Goal: Transaction & Acquisition: Subscribe to service/newsletter

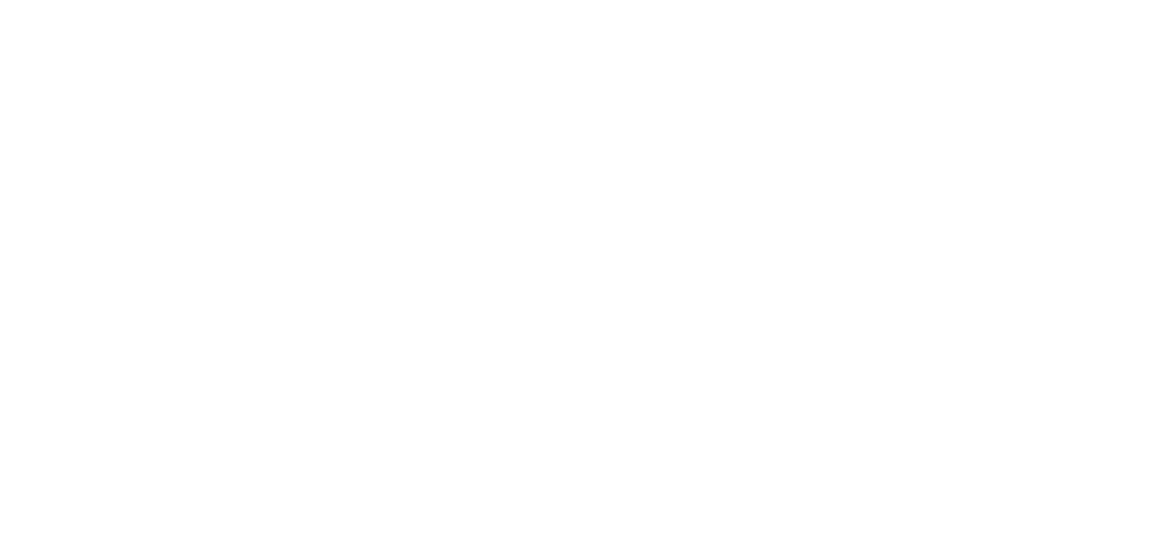
drag, startPoint x: 813, startPoint y: 179, endPoint x: 819, endPoint y: 118, distance: 60.8
click at [818, 0] on html at bounding box center [581, 0] width 1162 height 0
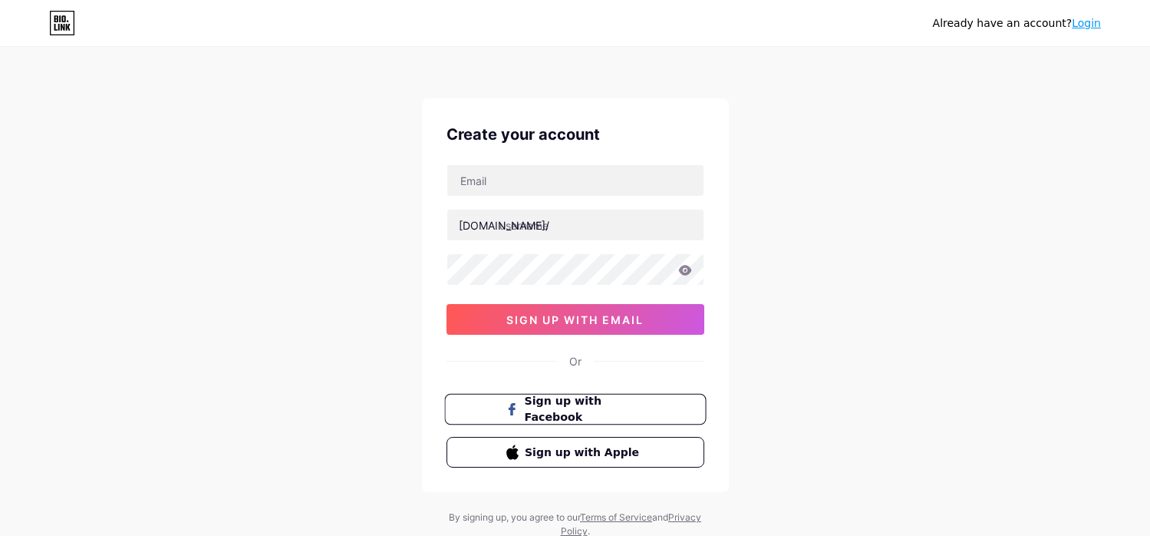
click at [602, 417] on span "Sign up with Facebook" at bounding box center [584, 409] width 120 height 33
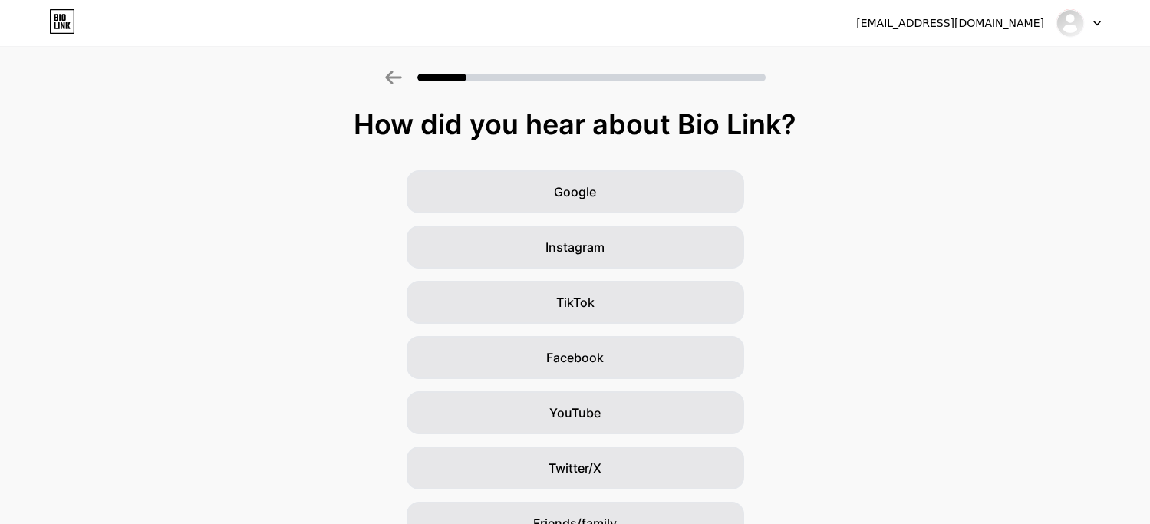
click at [964, 99] on div at bounding box center [575, 73] width 1150 height 54
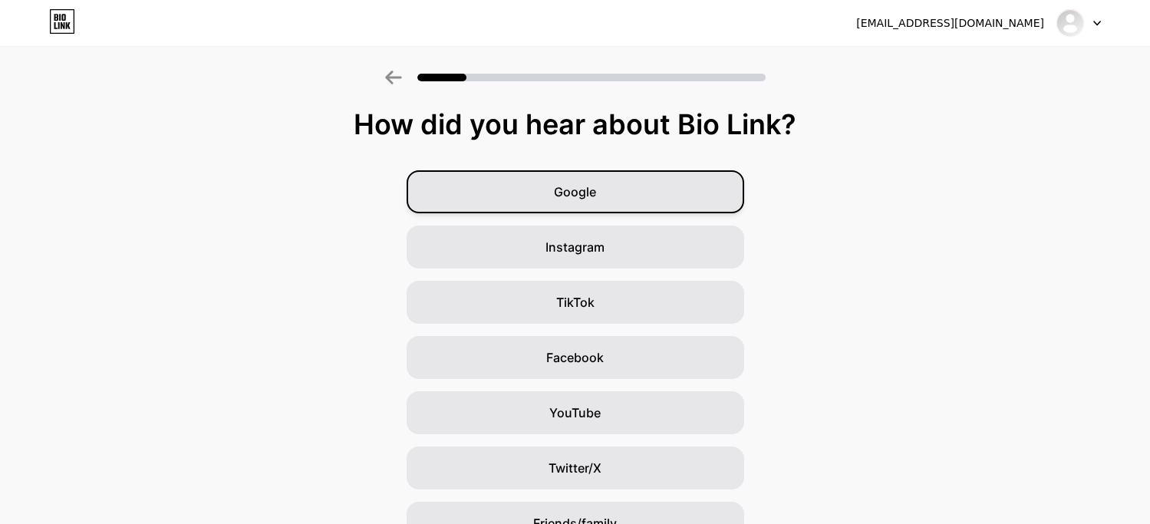
click at [631, 173] on div "Google" at bounding box center [576, 191] width 338 height 43
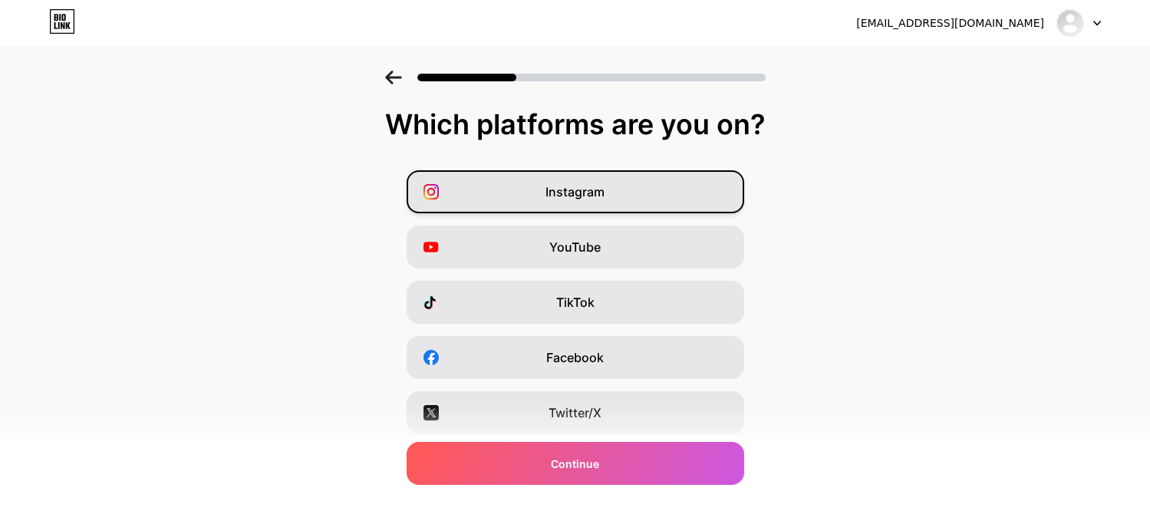
click at [631, 209] on div "Instagram" at bounding box center [576, 191] width 338 height 43
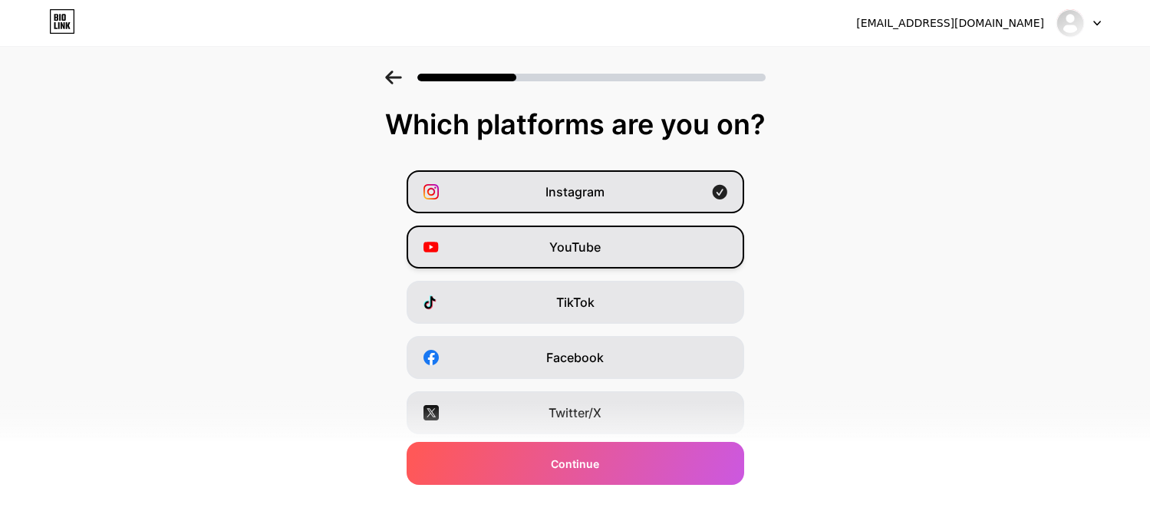
click at [610, 252] on div "YouTube" at bounding box center [576, 247] width 338 height 43
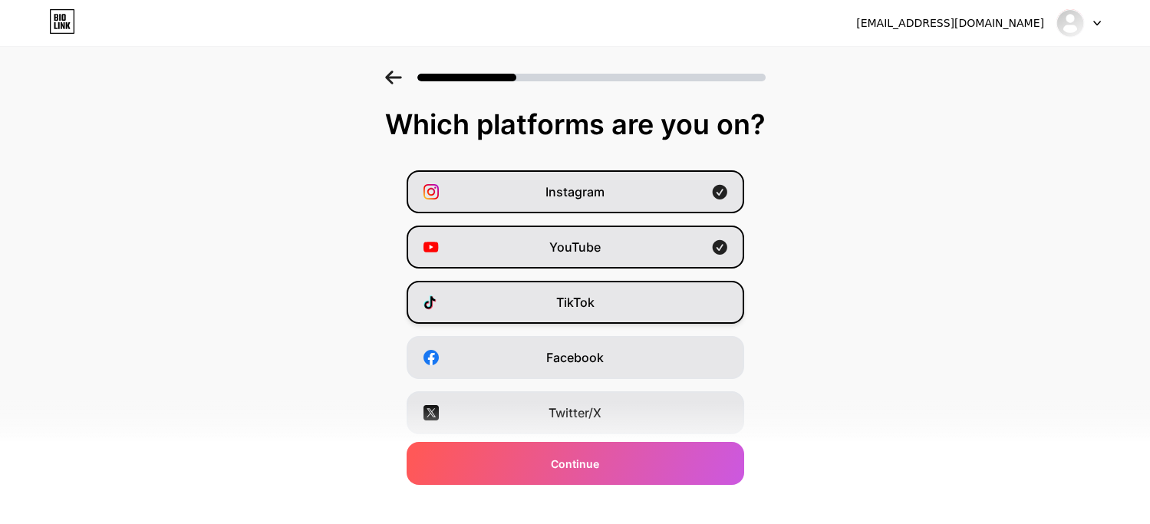
click at [587, 288] on div "TikTok" at bounding box center [576, 302] width 338 height 43
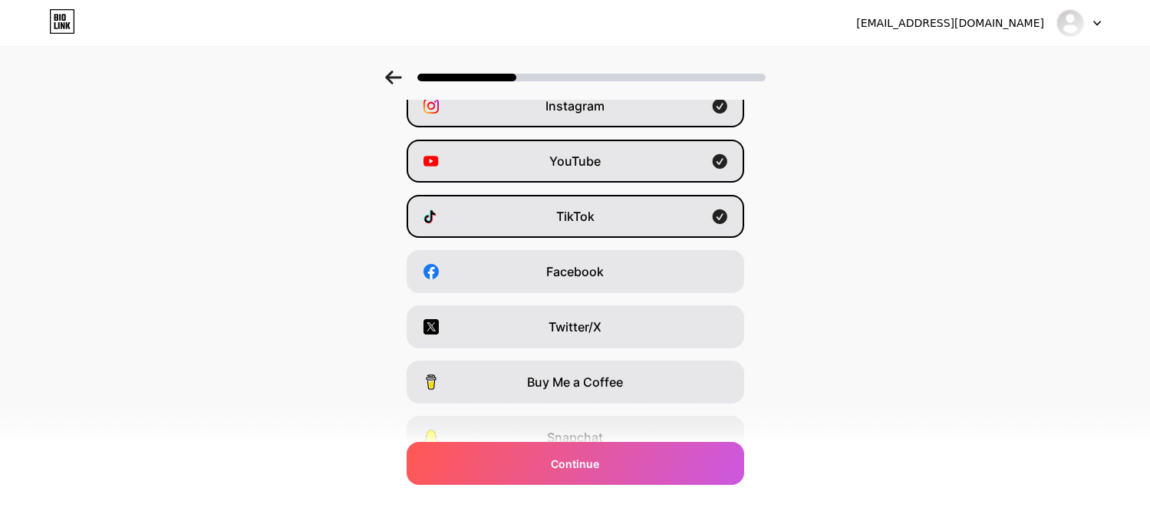
scroll to position [214, 0]
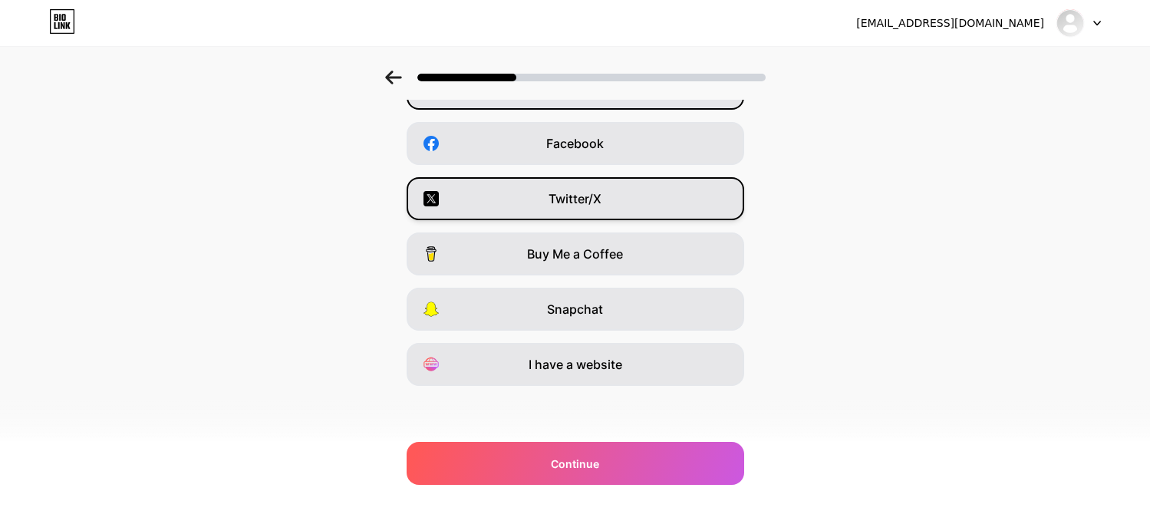
drag, startPoint x: 590, startPoint y: 206, endPoint x: 571, endPoint y: 391, distance: 185.9
click at [591, 206] on span "Twitter/X" at bounding box center [575, 199] width 53 height 18
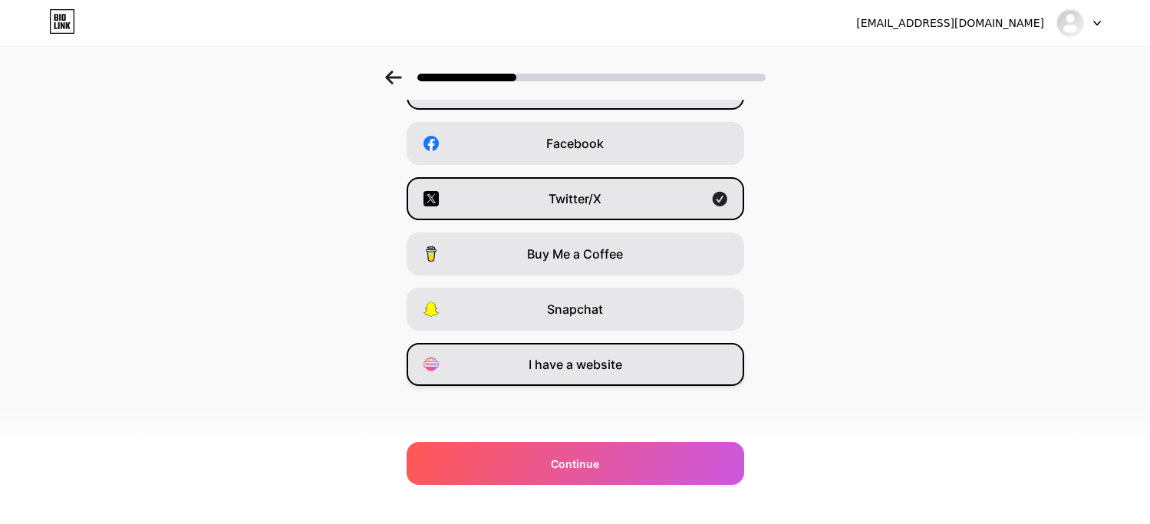
click at [595, 362] on span "I have a website" at bounding box center [576, 364] width 94 height 18
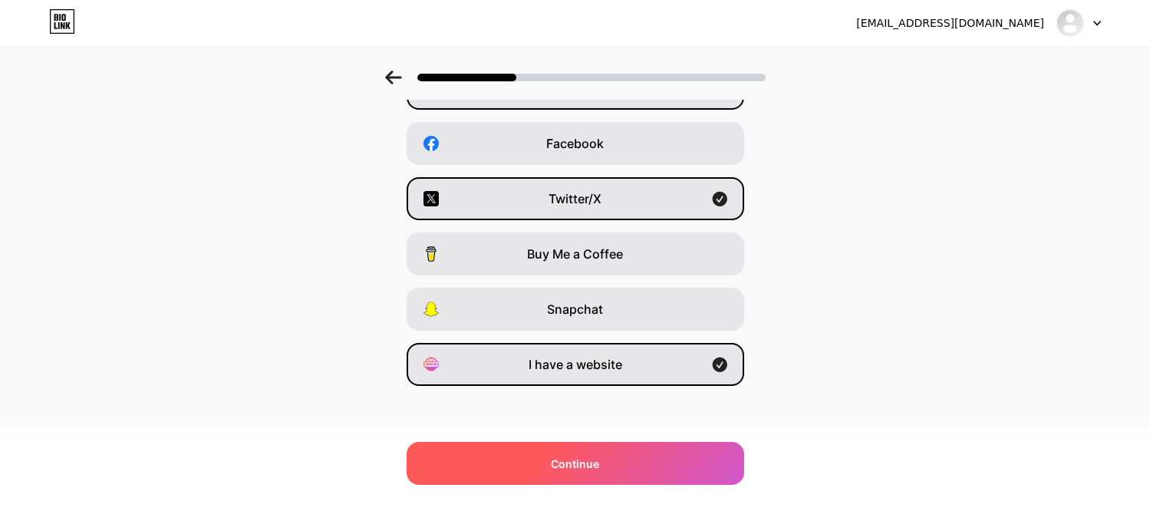
click at [572, 459] on span "Continue" at bounding box center [575, 464] width 48 height 16
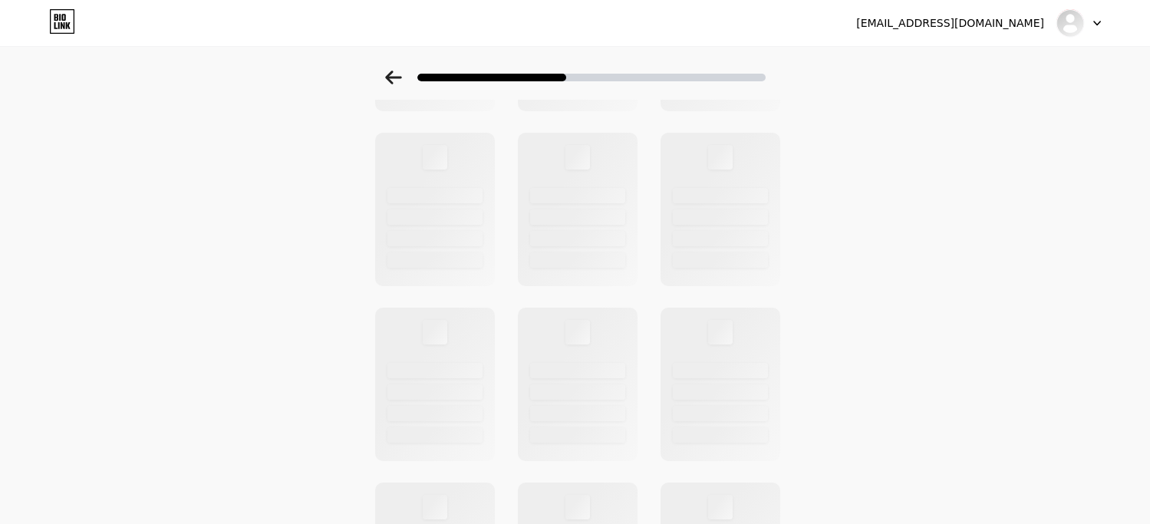
scroll to position [0, 0]
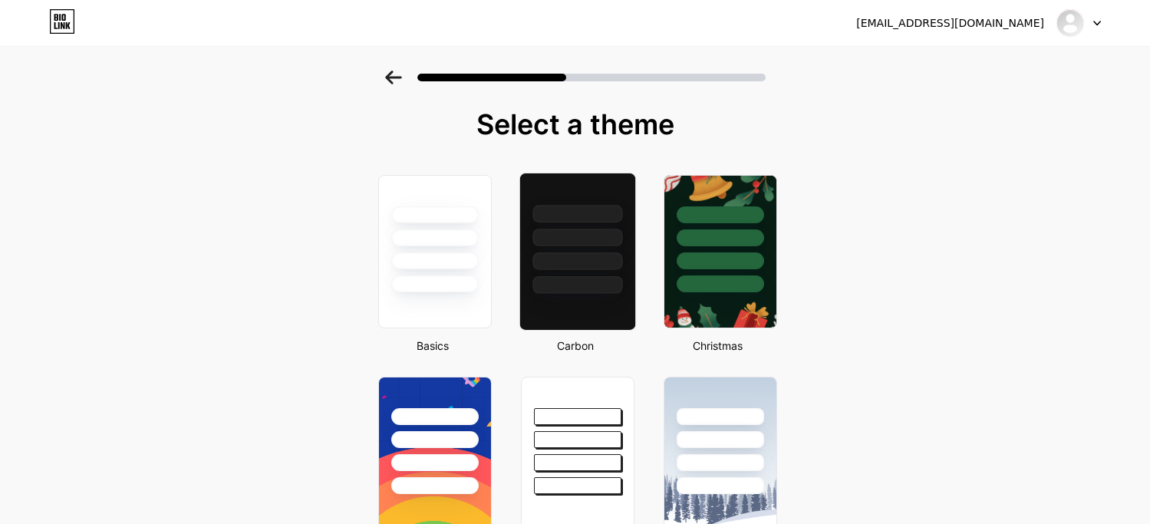
click at [601, 280] on div at bounding box center [577, 285] width 90 height 18
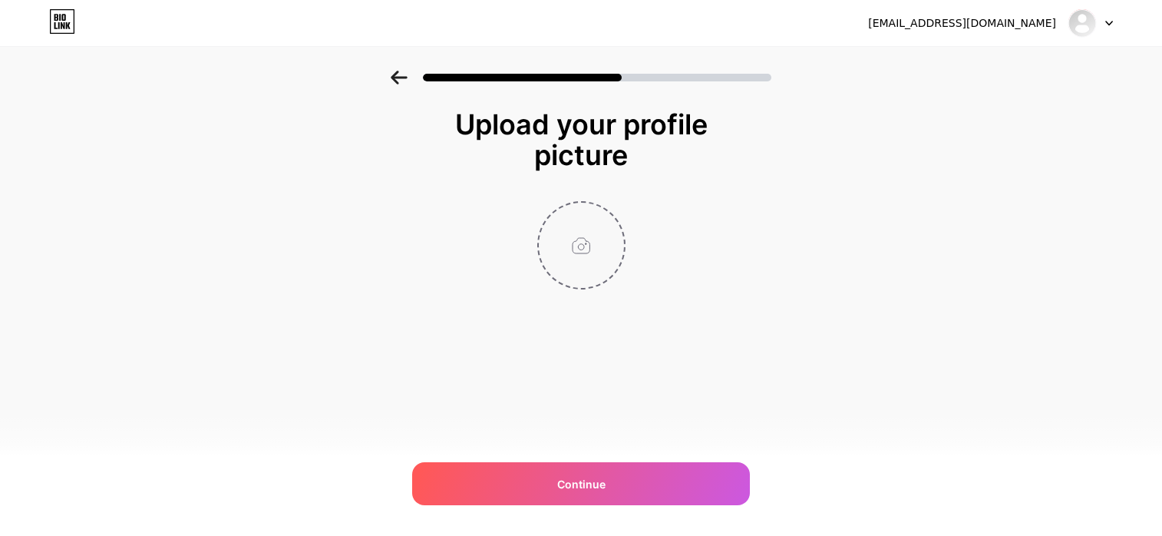
click at [552, 242] on input "file" at bounding box center [581, 245] width 85 height 85
type input "C:\fakepath\photo_2025-10-14_16-46-07.jpg"
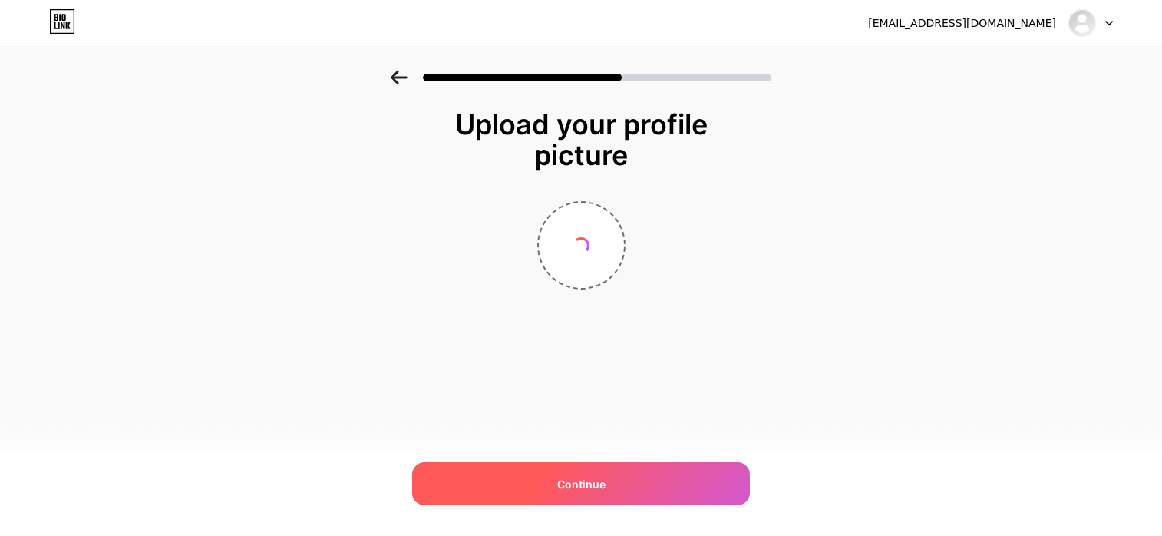
click at [595, 479] on span "Continue" at bounding box center [581, 484] width 48 height 16
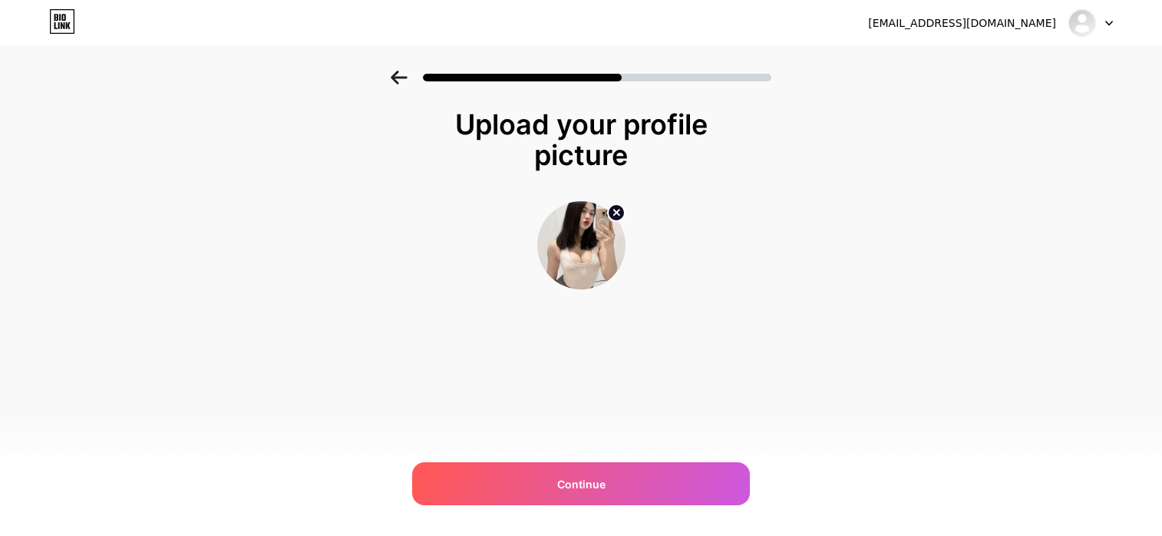
click at [110, 267] on div "Upload your profile picture Continue" at bounding box center [581, 218] width 1162 height 295
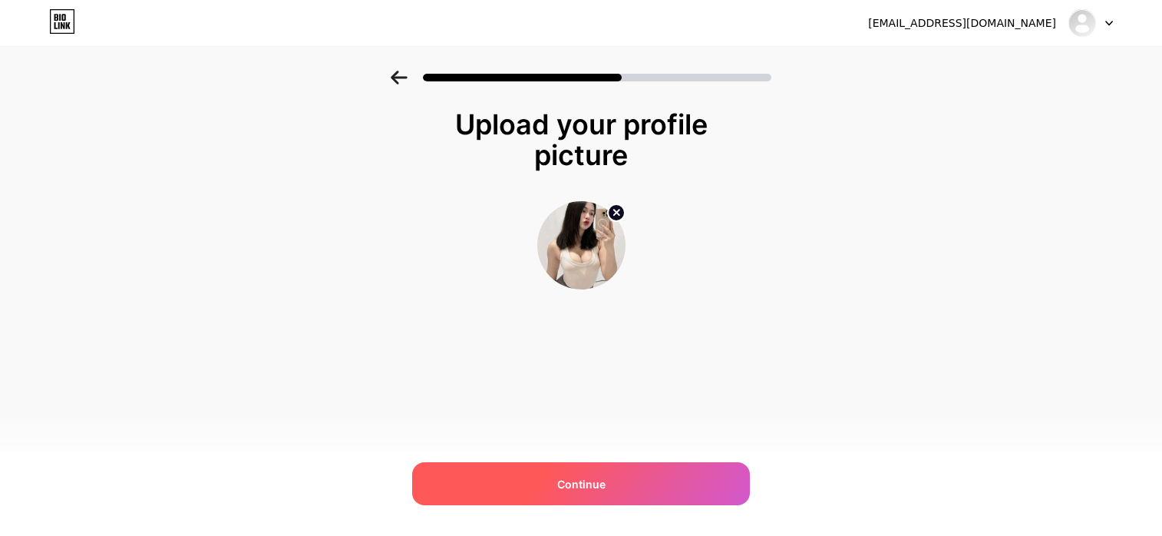
click at [611, 485] on div "Continue" at bounding box center [581, 483] width 338 height 43
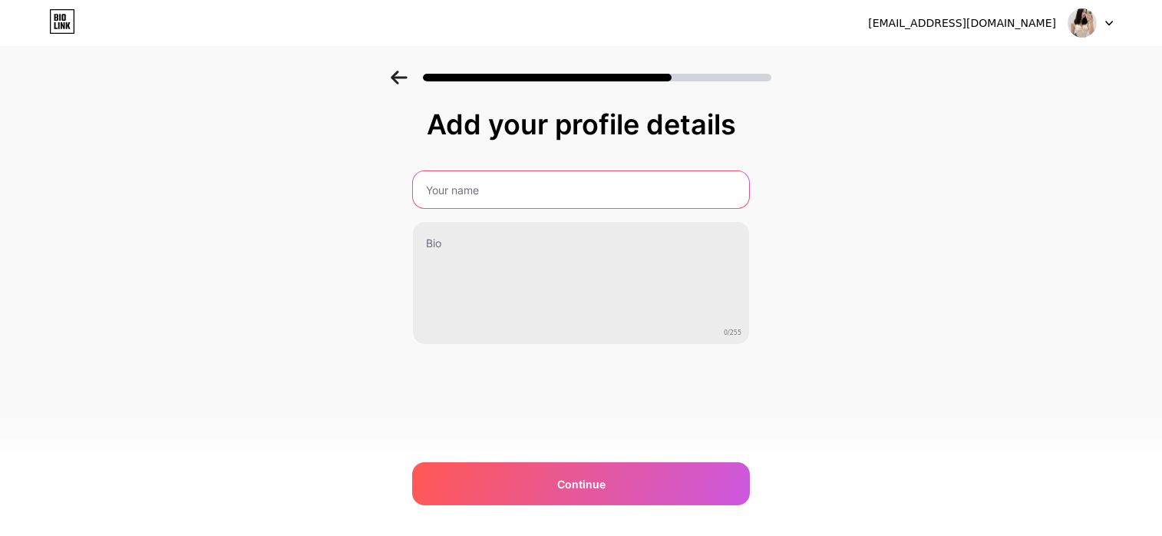
click at [536, 195] on input "text" at bounding box center [581, 189] width 336 height 37
type input "WIS777"
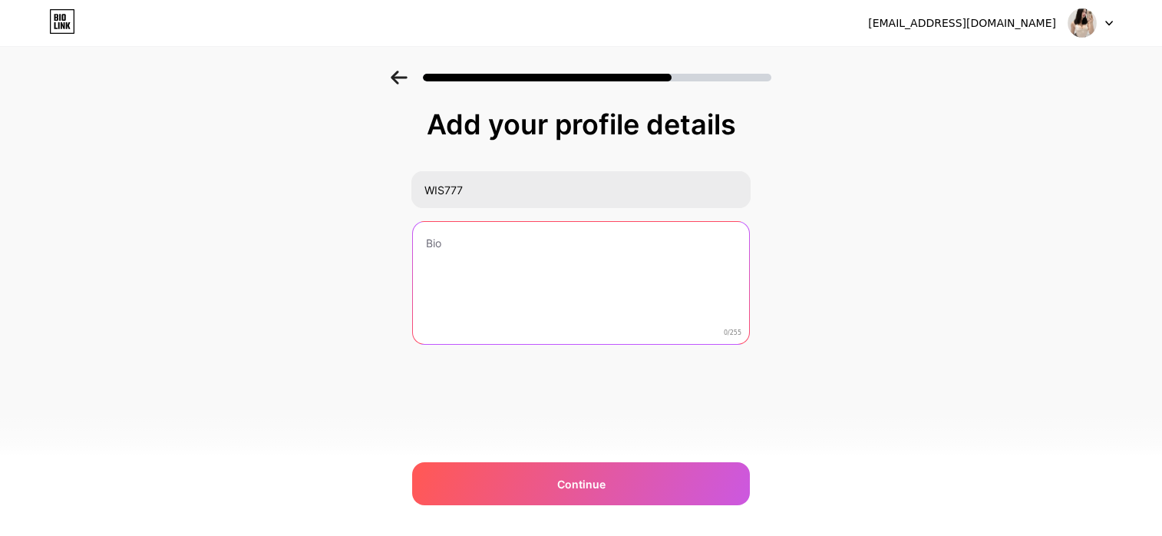
click at [539, 252] on textarea at bounding box center [581, 284] width 336 height 124
paste textarea "WIS777"
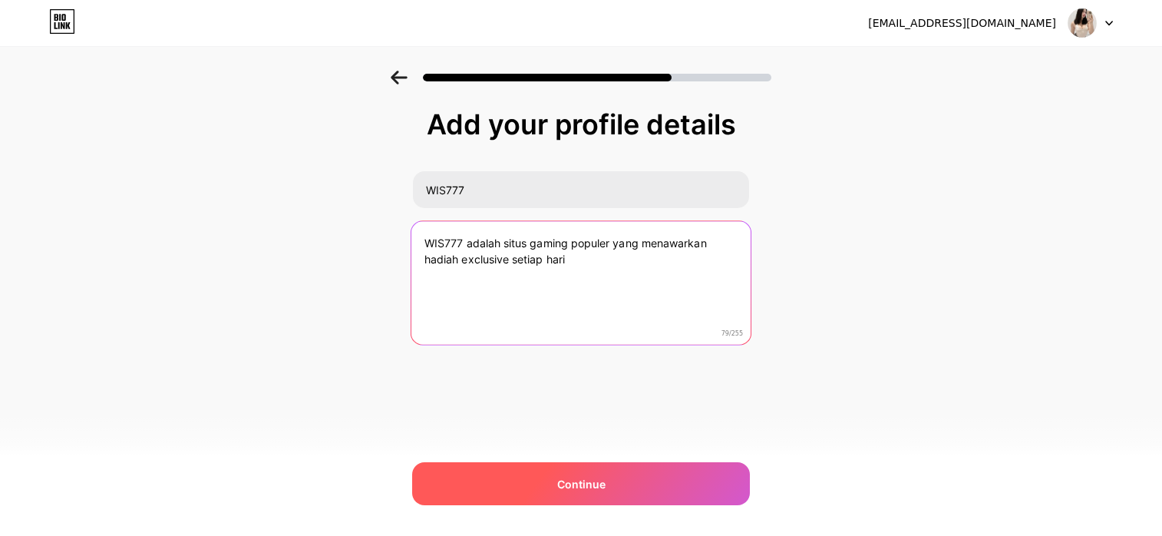
type textarea "WIS777 adalah situs gaming populer yang menawarkan hadiah exclusive setiap hari"
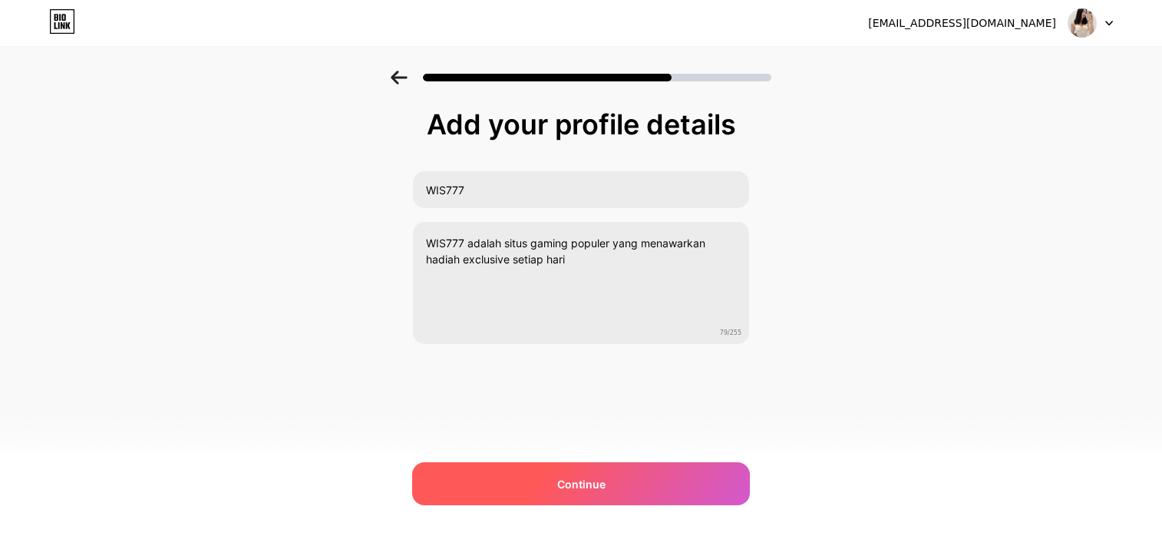
click at [634, 471] on div "Continue" at bounding box center [581, 483] width 338 height 43
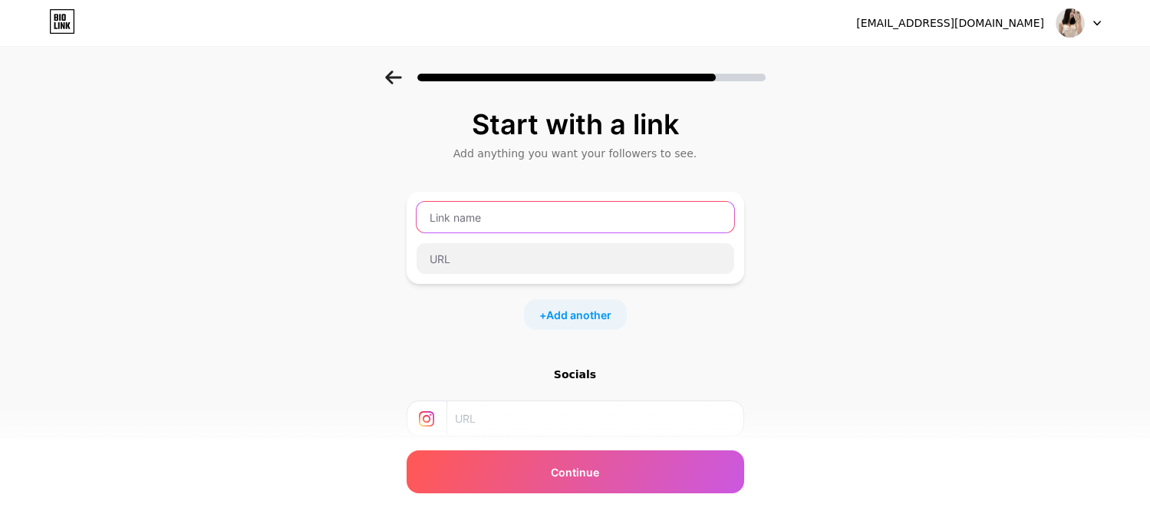
click at [523, 225] on input "text" at bounding box center [576, 217] width 318 height 31
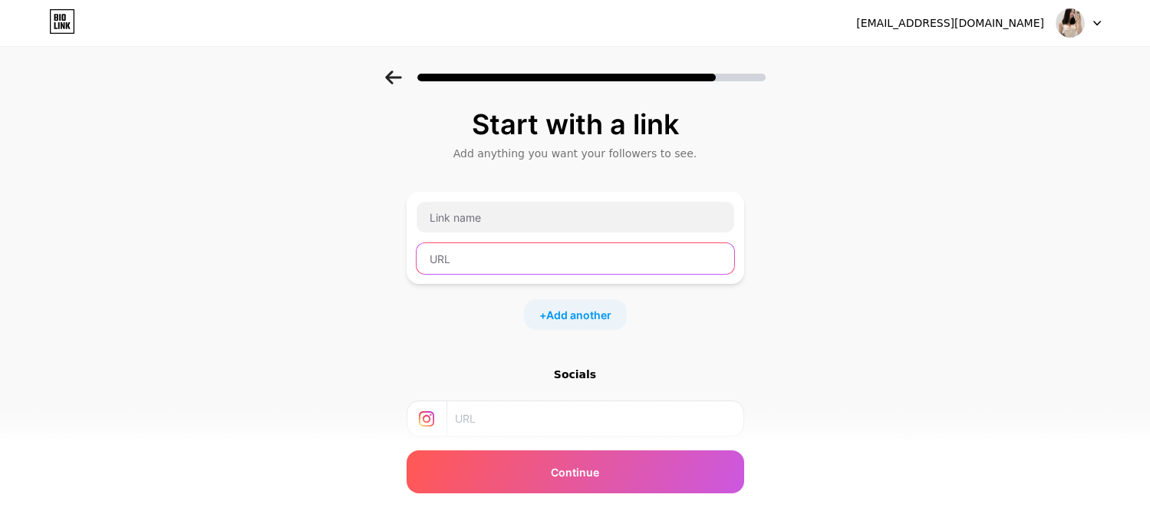
click at [483, 255] on input "text" at bounding box center [576, 258] width 318 height 31
paste input "[URL][DOMAIN_NAME]"
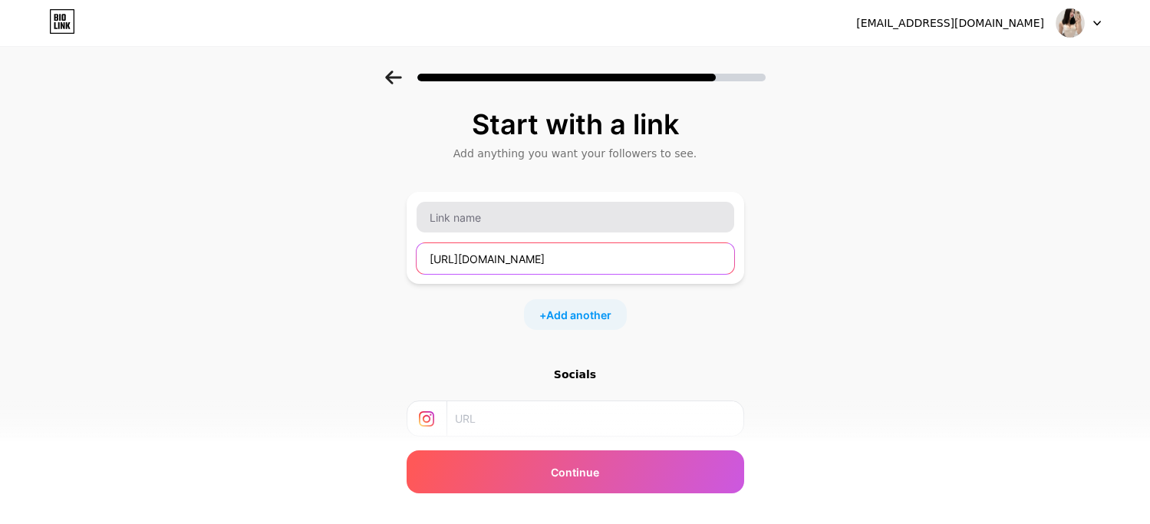
type input "[URL][DOMAIN_NAME]"
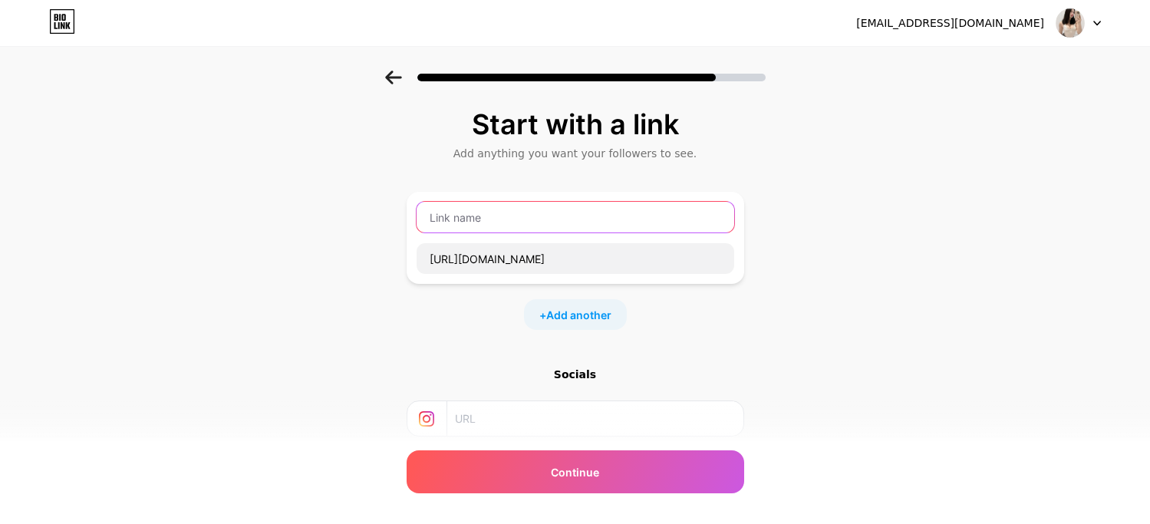
click at [540, 223] on input "text" at bounding box center [576, 217] width 318 height 31
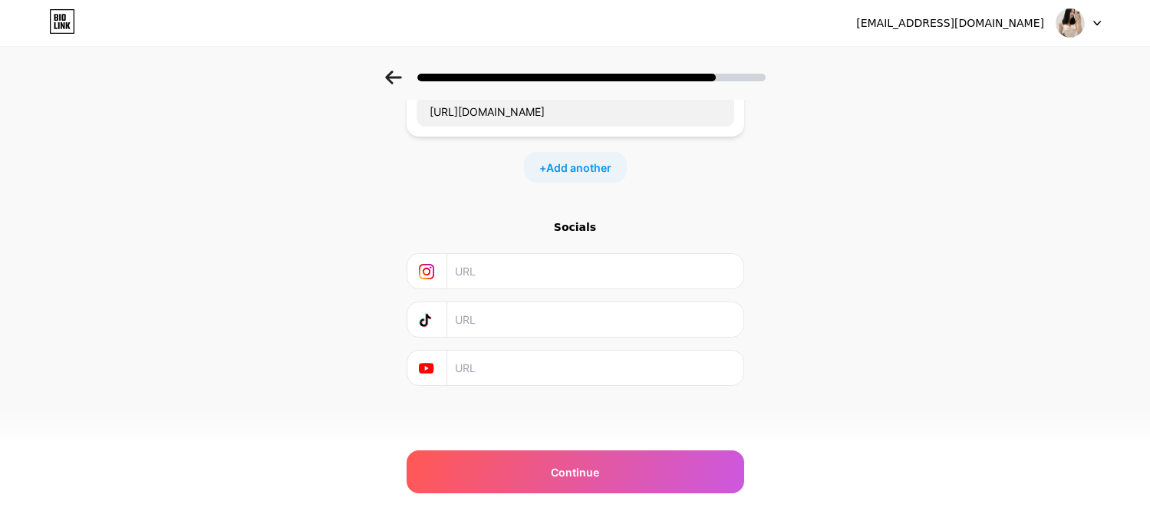
type input "WIS777"
drag, startPoint x: 503, startPoint y: 331, endPoint x: 514, endPoint y: 318, distance: 16.3
click at [504, 329] on input "text" at bounding box center [594, 319] width 279 height 35
click at [499, 321] on input "text" at bounding box center [594, 319] width 279 height 35
paste input "[URL][DOMAIN_NAME]"
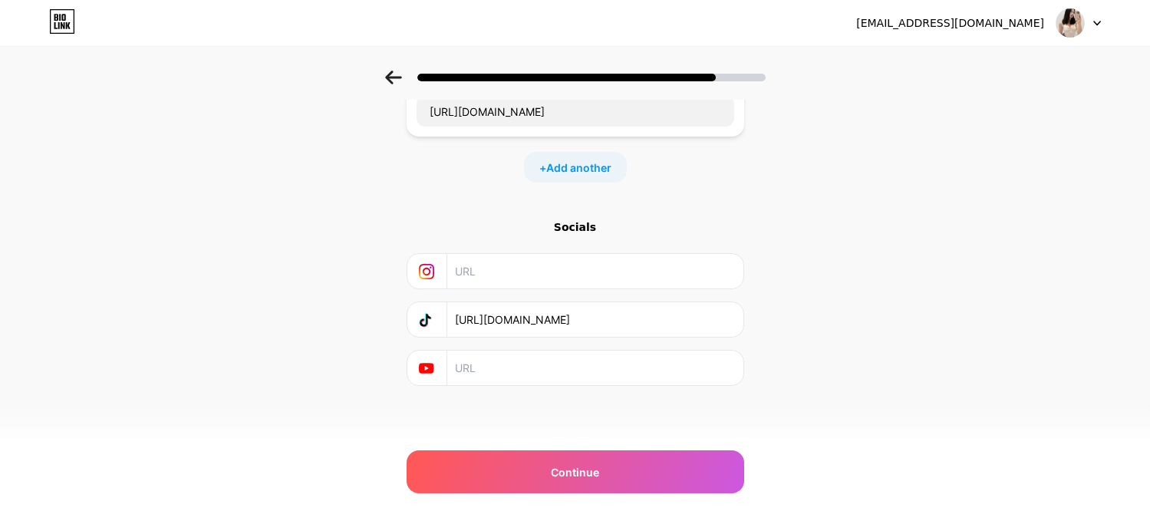
type input "[URL][DOMAIN_NAME]"
click at [493, 257] on input "text" at bounding box center [594, 271] width 279 height 35
paste input "[URL][DOMAIN_NAME][DOMAIN_NAME]"
type input "[URL][DOMAIN_NAME][DOMAIN_NAME]"
click at [555, 378] on input "text" at bounding box center [594, 368] width 279 height 35
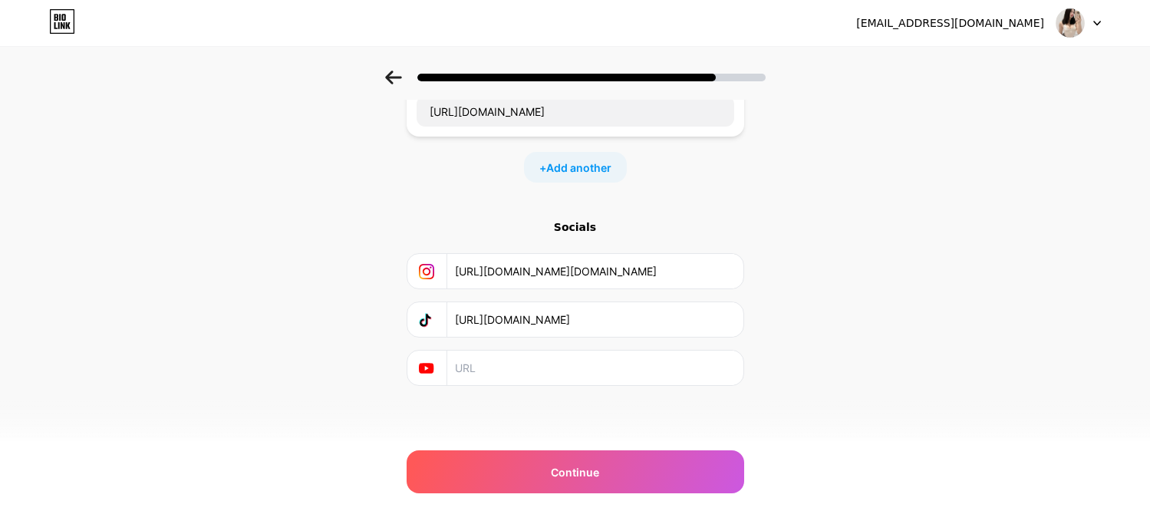
paste input "[URL][DOMAIN_NAME]"
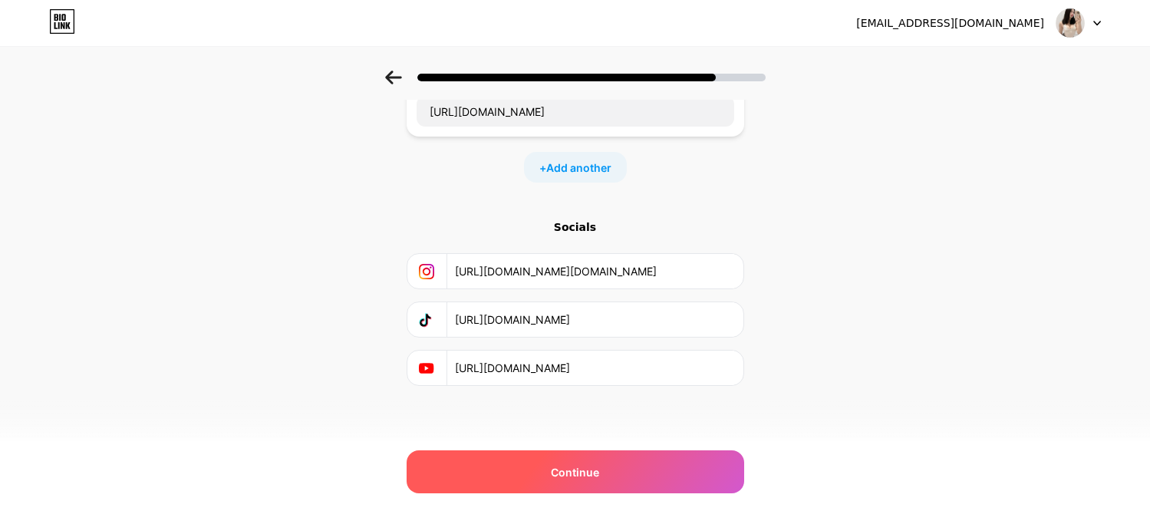
type input "[URL][DOMAIN_NAME]"
click at [576, 459] on div "Continue" at bounding box center [576, 471] width 338 height 43
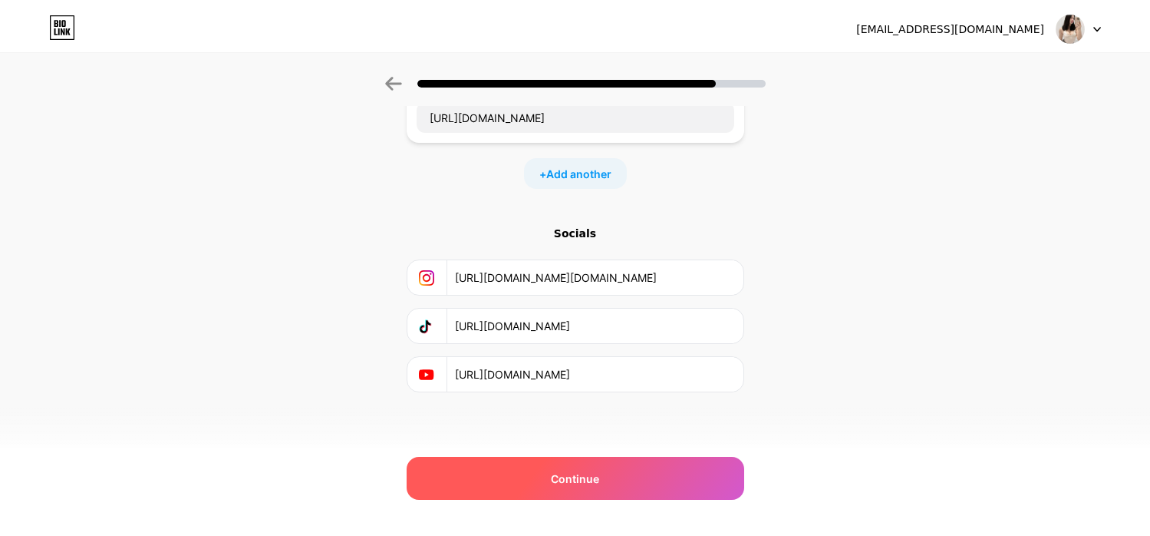
scroll to position [0, 0]
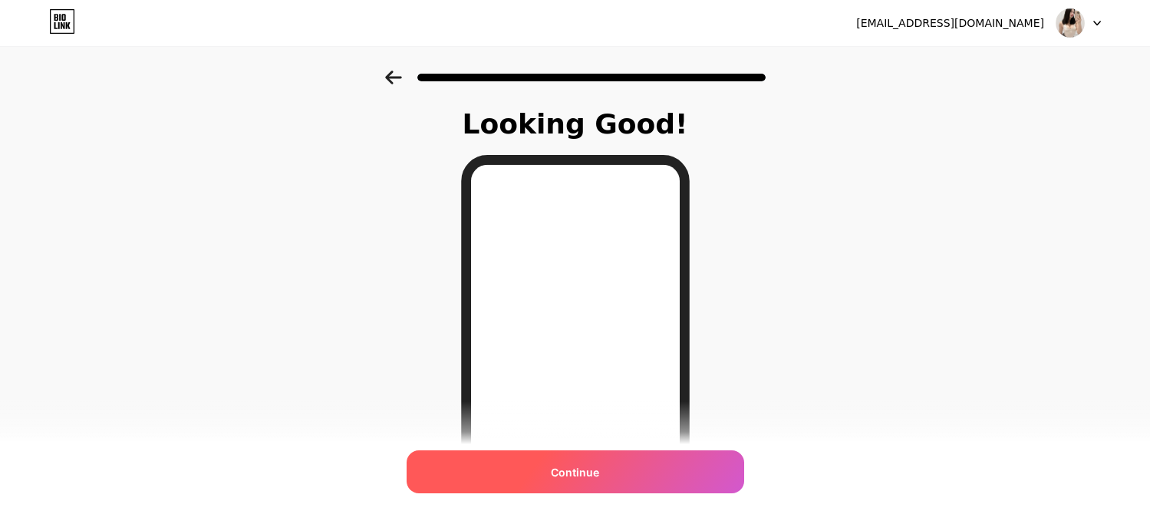
click at [599, 475] on span "Continue" at bounding box center [575, 472] width 48 height 16
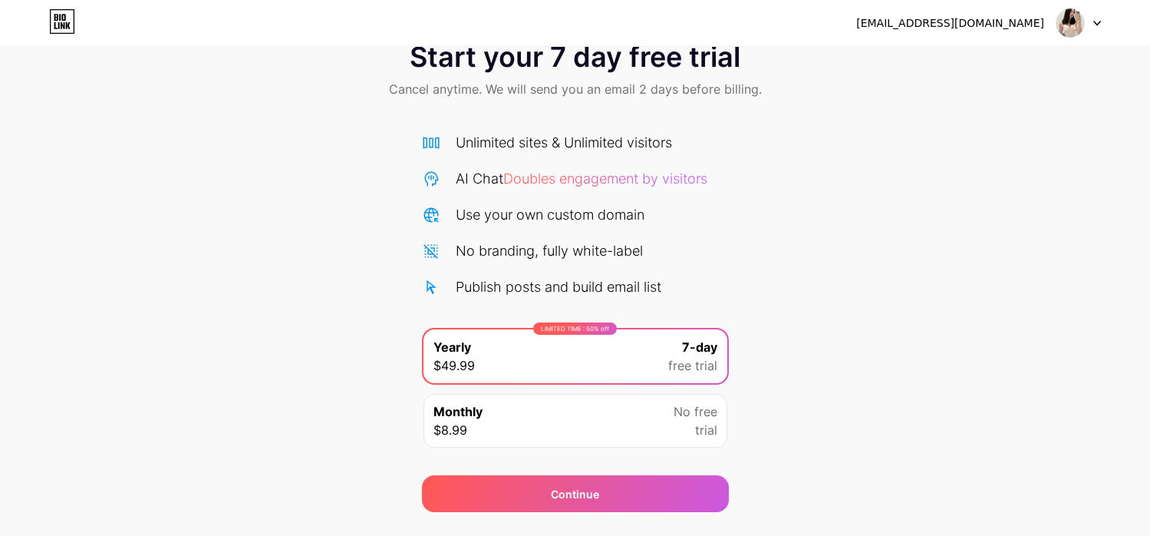
scroll to position [82, 0]
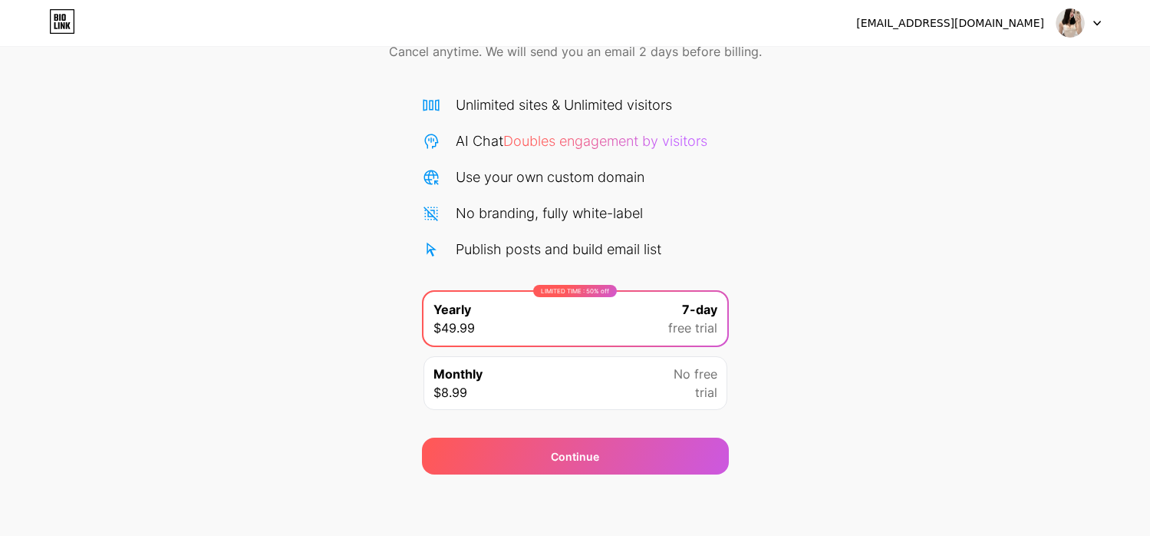
click at [816, 366] on div "Start your 7 day free trial Cancel anytime. We will send you an email 2 days be…" at bounding box center [575, 231] width 1150 height 486
click at [728, 195] on div "Unlimited sites & Unlimited visitors AI Chat Doubles engagement by visitors Use…" at bounding box center [575, 176] width 307 height 165
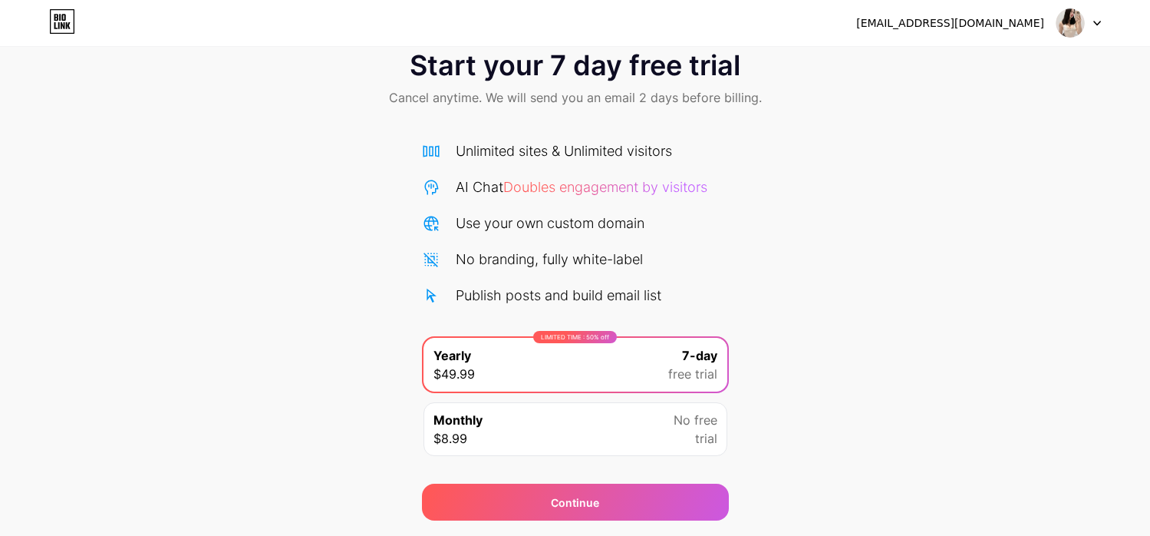
scroll to position [0, 0]
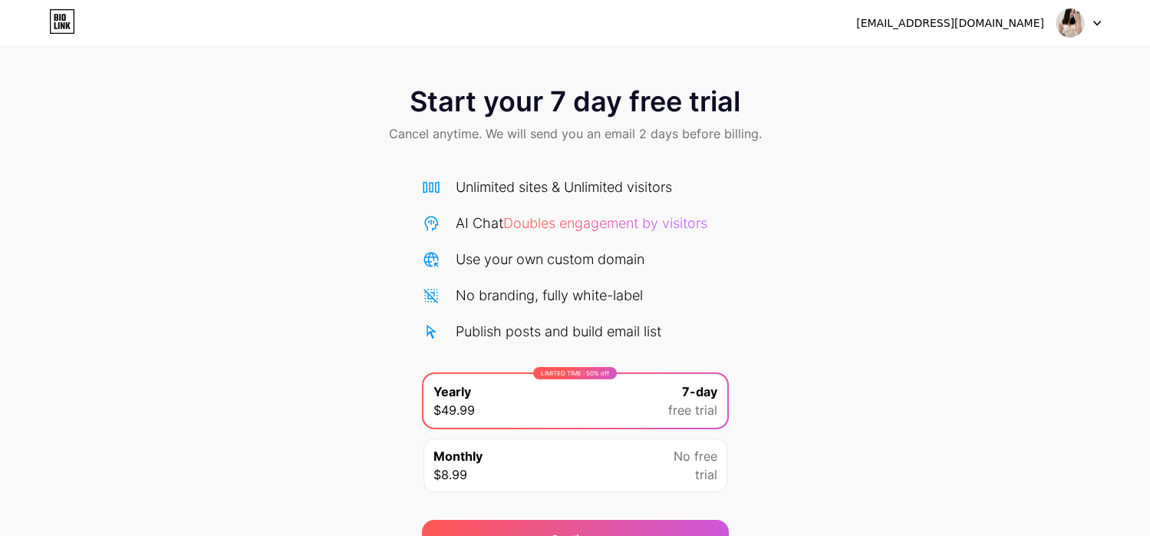
click at [929, 170] on div "Start your 7 day free trial Cancel anytime. We will send you an email 2 days be…" at bounding box center [575, 314] width 1150 height 486
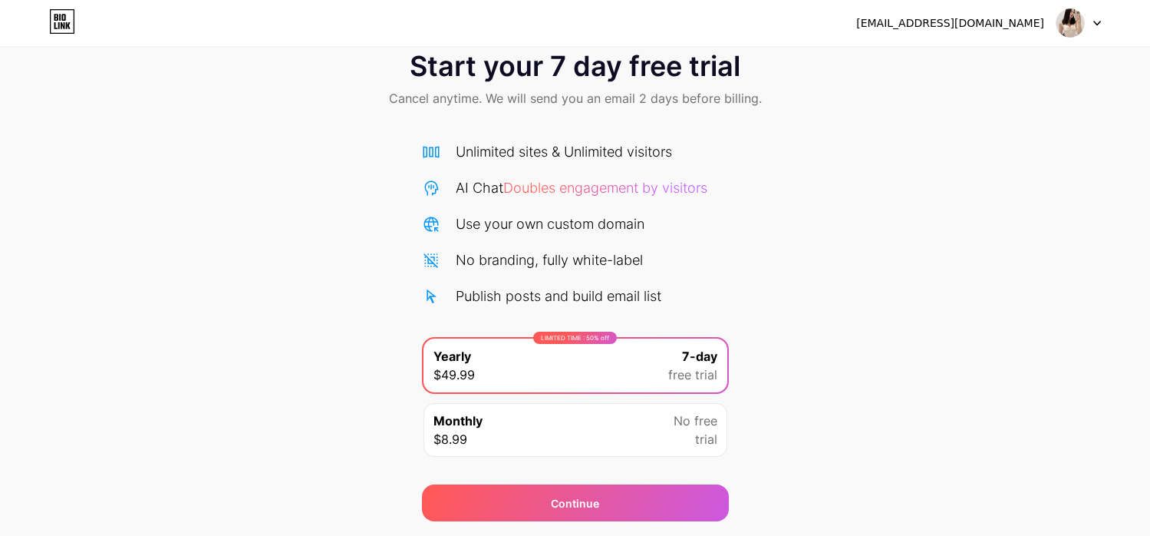
scroll to position [82, 0]
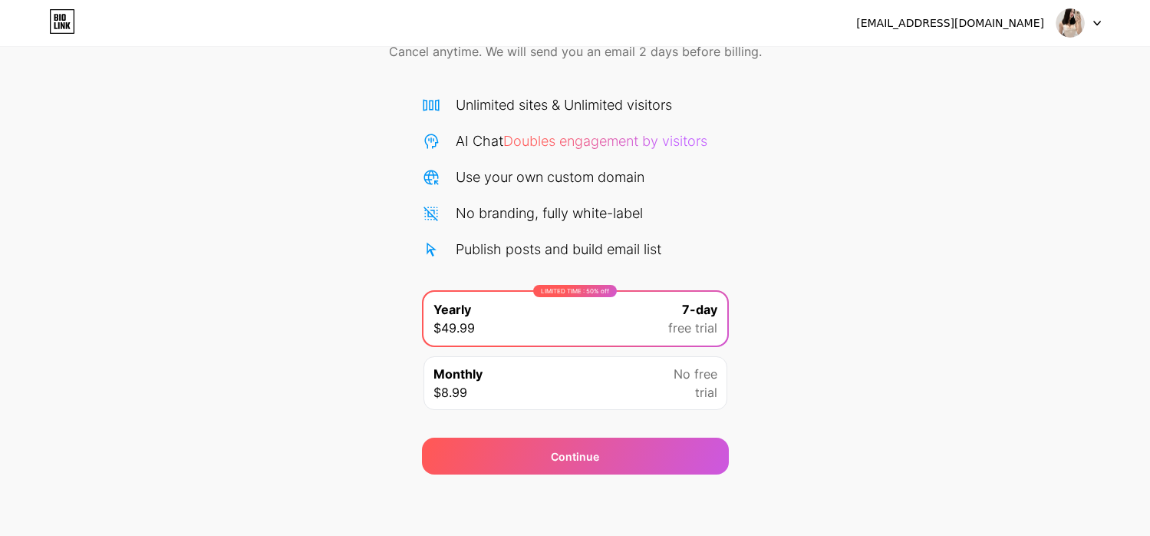
click at [667, 397] on div "Monthly $8.99 No free trial" at bounding box center [576, 383] width 304 height 54
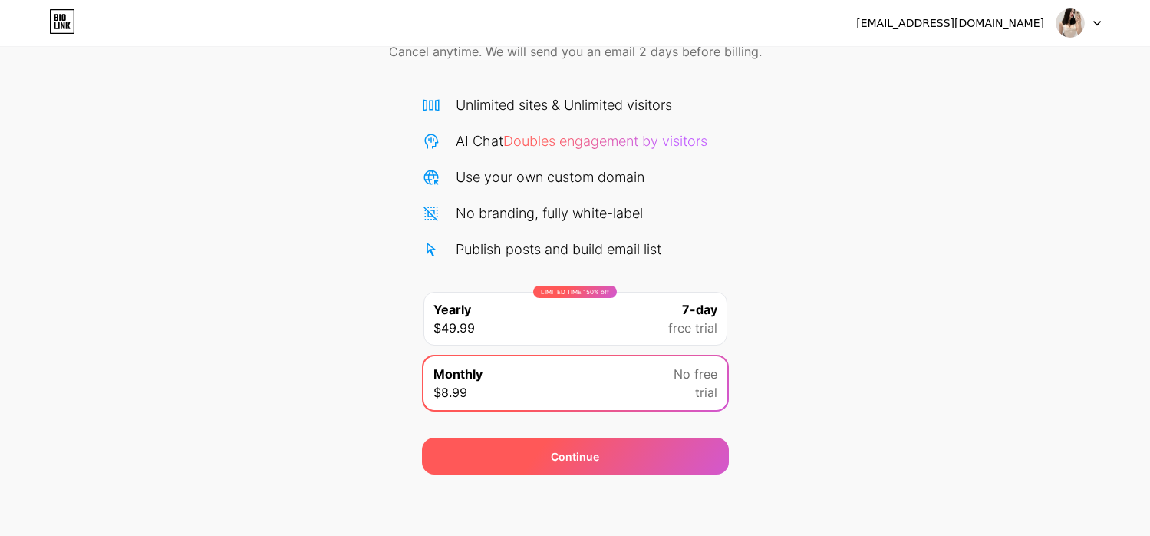
click at [641, 441] on div "Continue" at bounding box center [575, 455] width 307 height 37
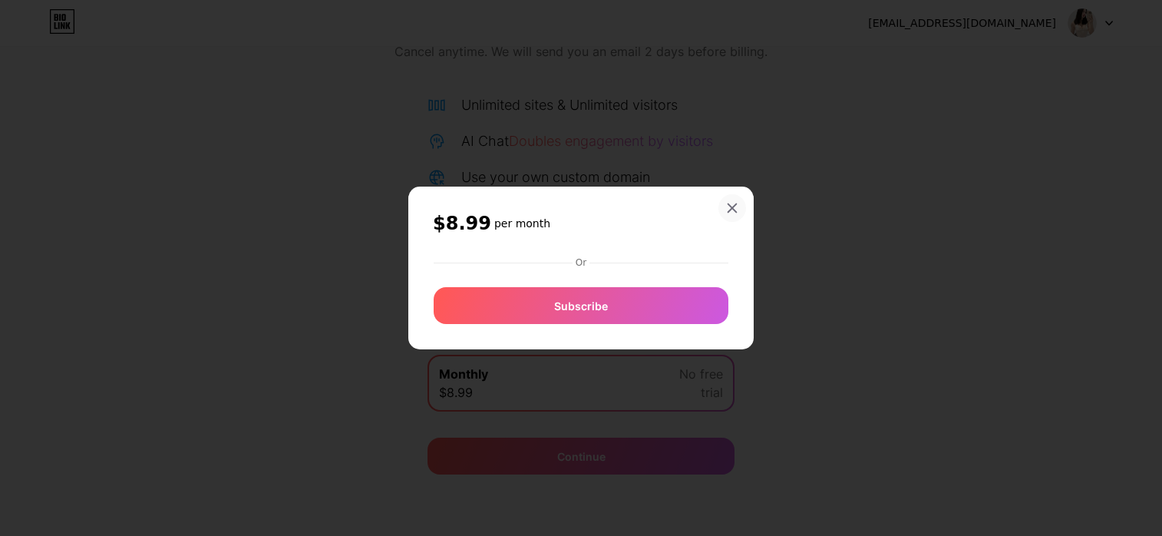
click at [729, 199] on div at bounding box center [732, 208] width 28 height 28
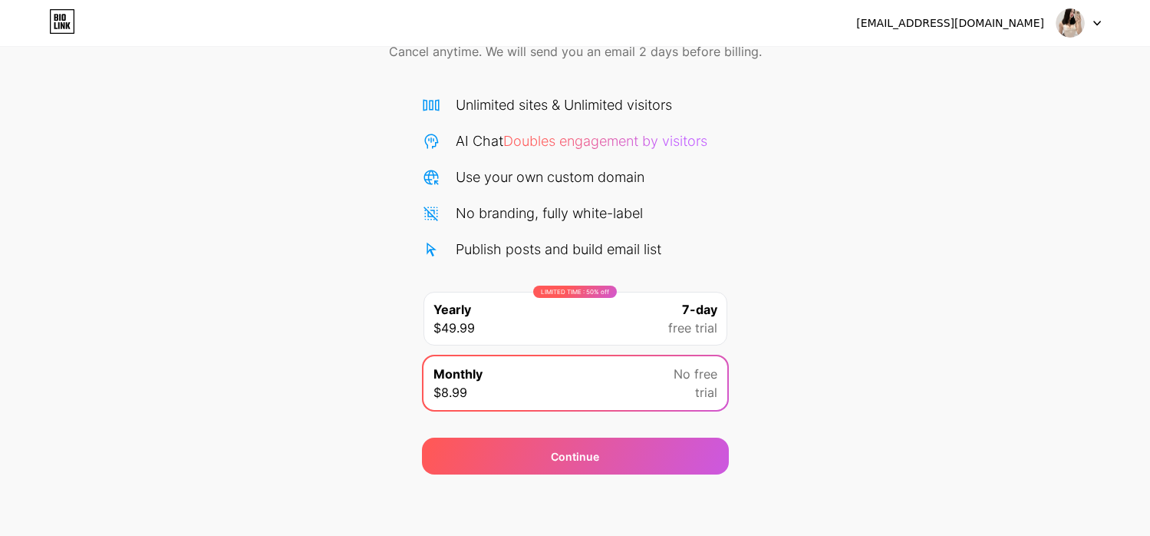
click at [545, 331] on div "LIMITED TIME : 50% off Yearly $49.99 7-day free trial" at bounding box center [576, 319] width 304 height 54
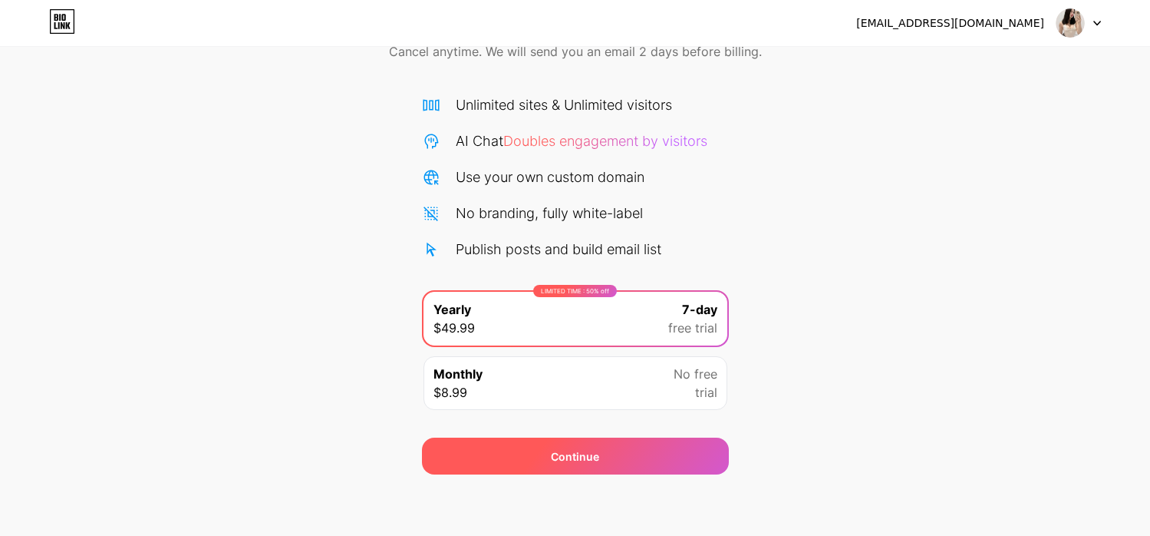
click at [611, 455] on div "Continue" at bounding box center [575, 455] width 307 height 37
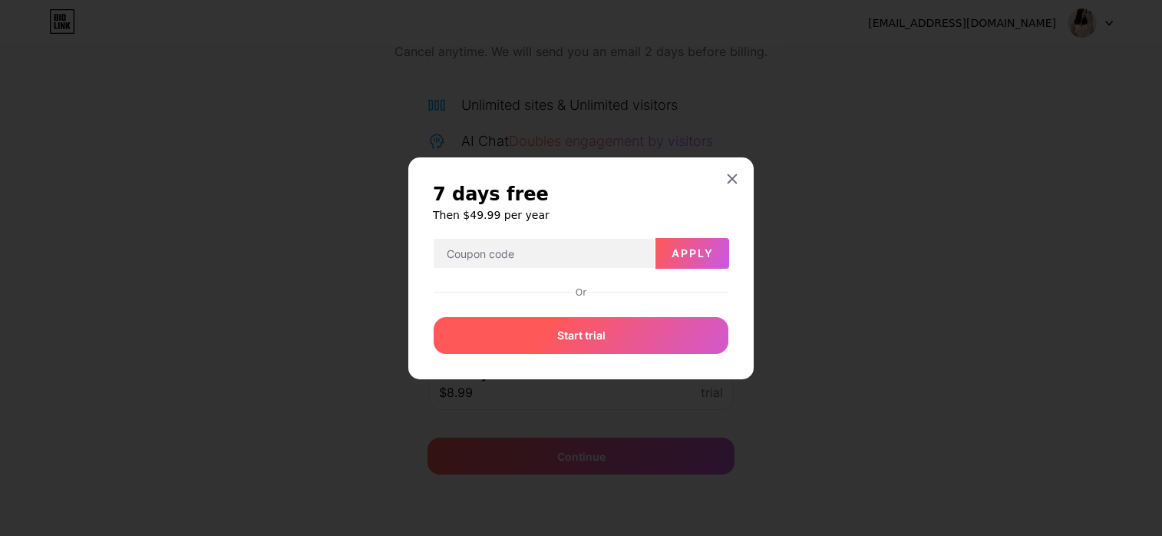
click at [632, 332] on div "Start trial" at bounding box center [580, 335] width 295 height 37
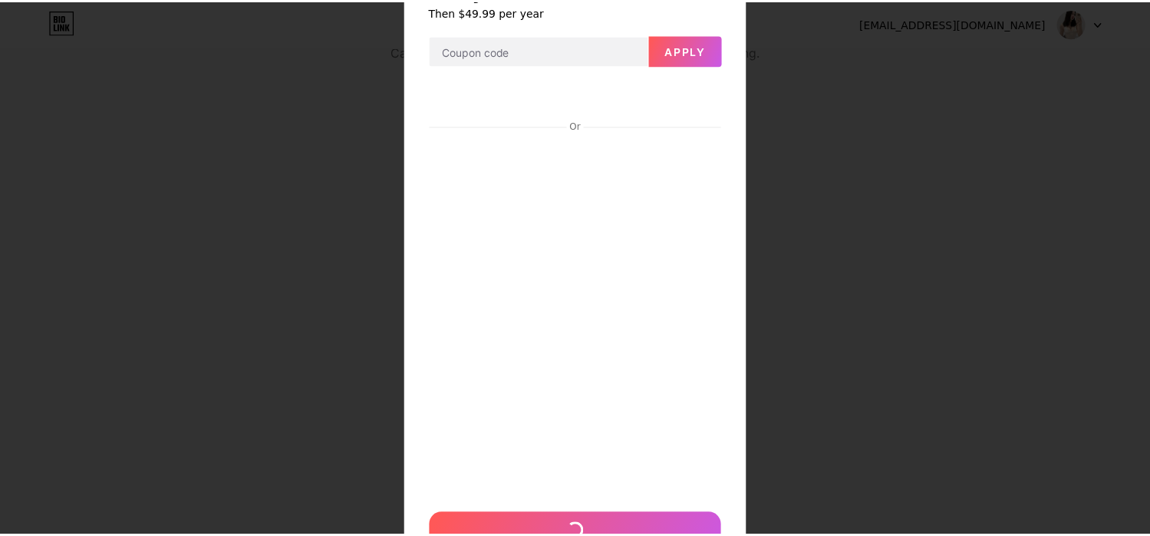
scroll to position [0, 0]
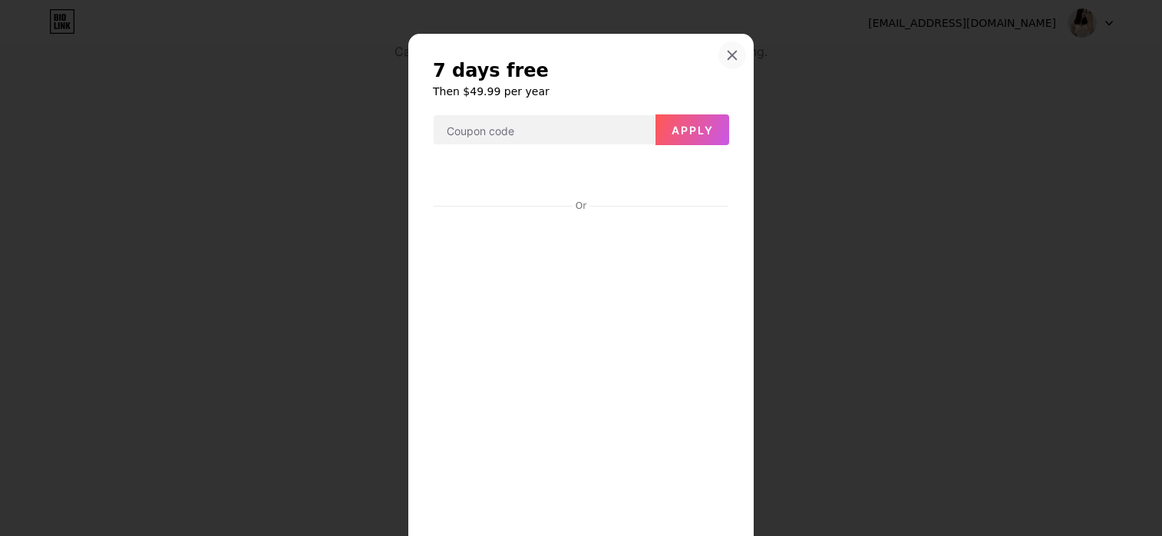
click at [730, 54] on icon at bounding box center [732, 55] width 12 height 12
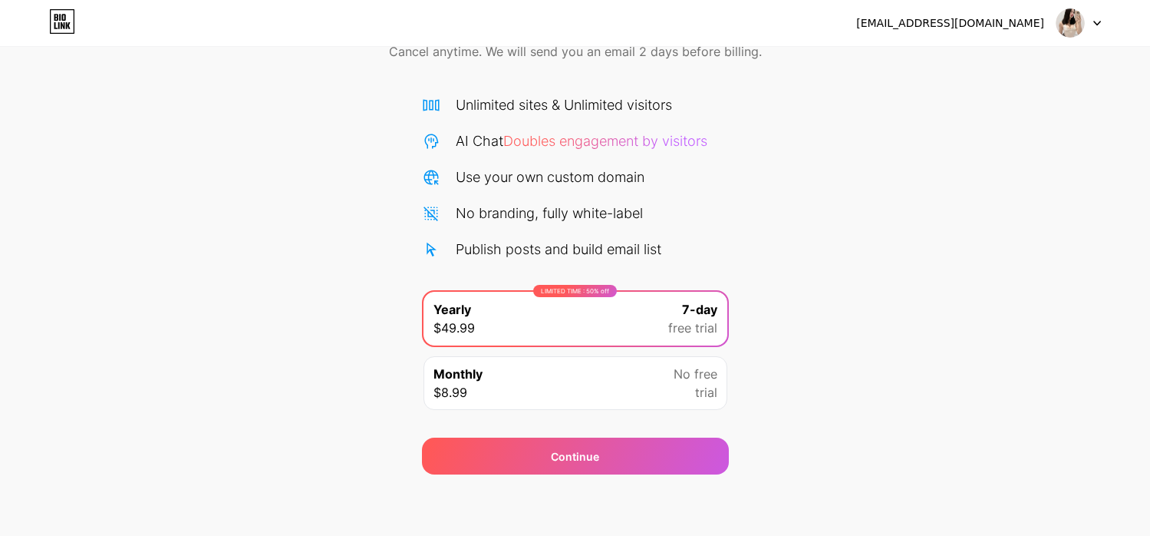
click at [1072, 14] on img at bounding box center [1070, 22] width 29 height 29
click at [855, 265] on div "Start your 7 day free trial Cancel anytime. We will send you an email 2 days be…" at bounding box center [575, 231] width 1150 height 486
click at [45, 23] on div "[EMAIL_ADDRESS][DOMAIN_NAME] Logout" at bounding box center [575, 23] width 1150 height 28
click at [58, 17] on icon at bounding box center [62, 21] width 26 height 25
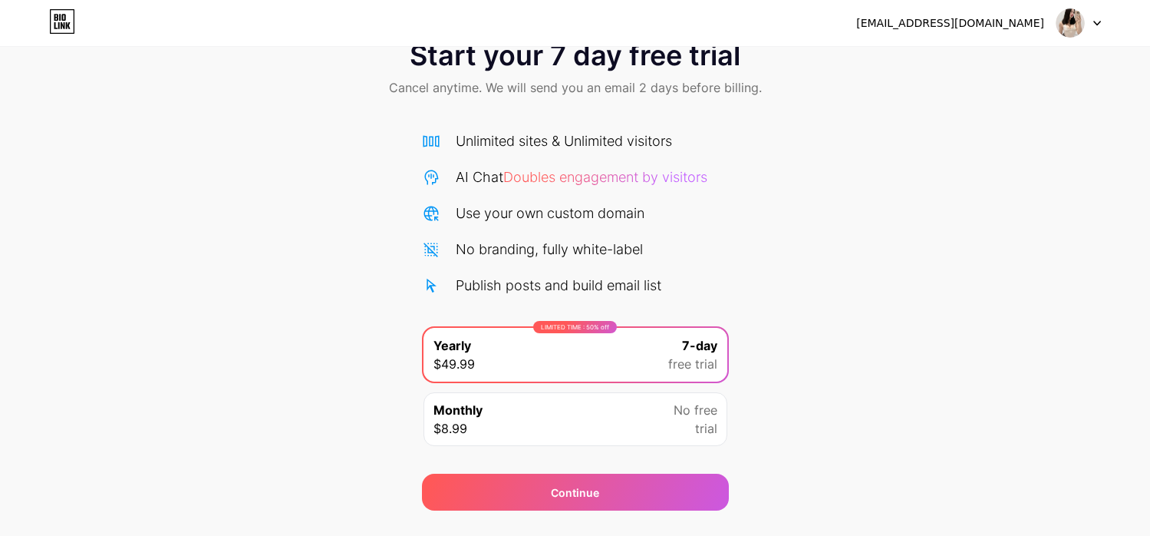
scroll to position [82, 0]
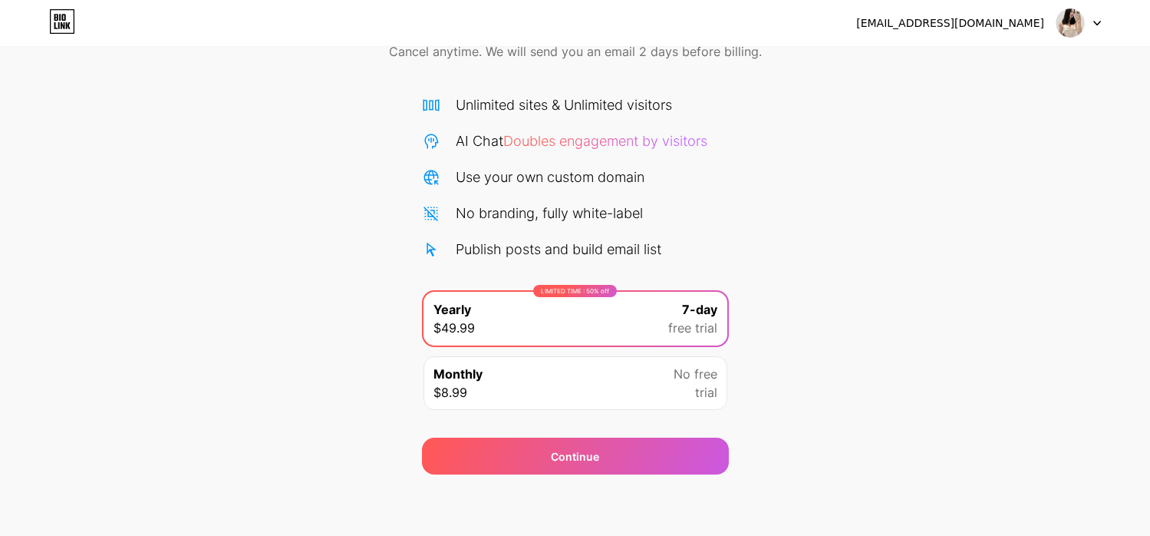
click at [907, 493] on div "[EMAIL_ADDRESS][DOMAIN_NAME] Logout Link Copied Start your 7 day free trial Can…" at bounding box center [575, 227] width 1150 height 618
